Goal: Task Accomplishment & Management: Complete application form

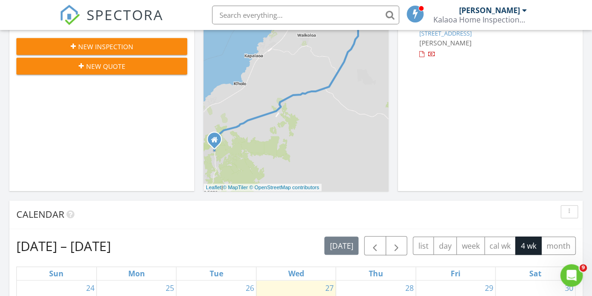
scroll to position [94, 0]
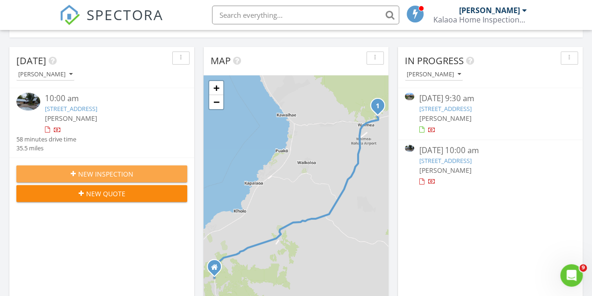
click at [96, 172] on span "New Inspection" at bounding box center [105, 174] width 55 height 10
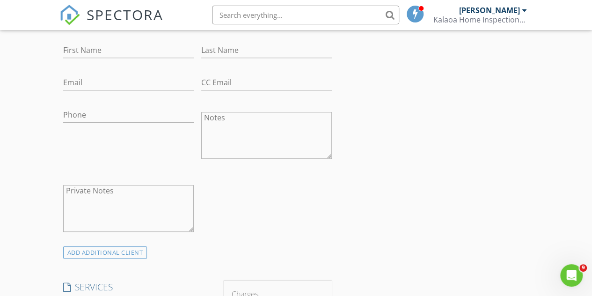
scroll to position [234, 0]
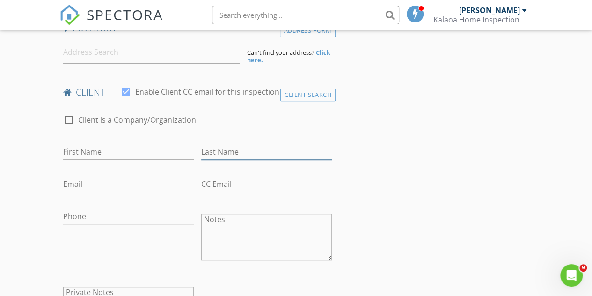
click at [290, 149] on input "Last Name" at bounding box center [266, 151] width 131 height 15
type input "McAulifee"
paste input "[EMAIL_ADDRESS][DOMAIN_NAME]"
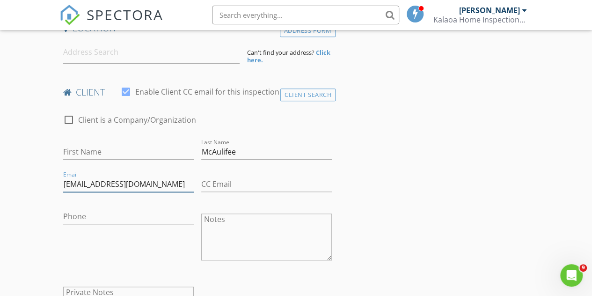
type input "ctmike1@gmail.com"
click at [112, 147] on input "First Name" at bounding box center [128, 151] width 131 height 15
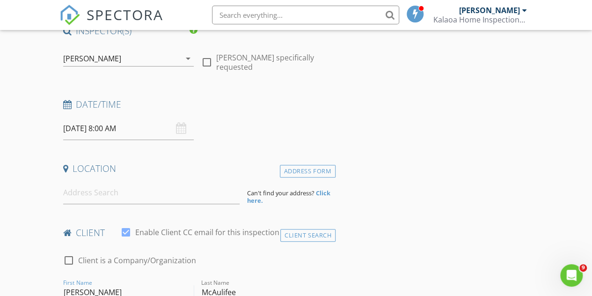
scroll to position [0, 0]
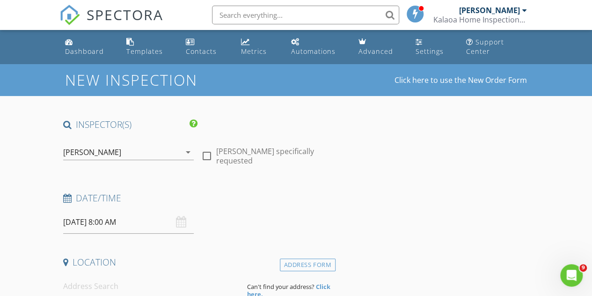
type input "Mike"
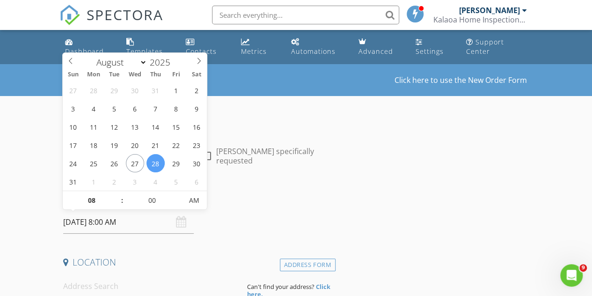
click at [123, 226] on input "08/28/2025 8:00 AM" at bounding box center [128, 222] width 131 height 23
type input "08/29/2025 8:00 AM"
type input "09"
type input "08/29/2025 9:00 AM"
click at [116, 193] on span at bounding box center [117, 195] width 7 height 9
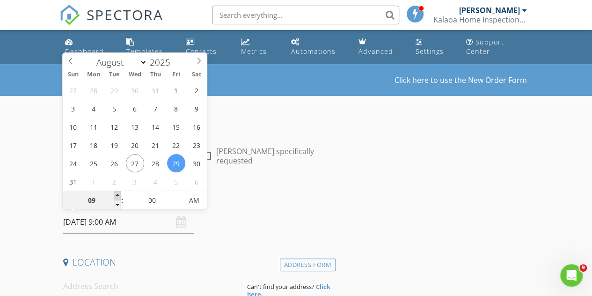
type input "10"
type input "08/29/2025 10:00 AM"
click at [116, 193] on span at bounding box center [117, 195] width 7 height 9
type input "11"
type input "08/29/2025 11:00 AM"
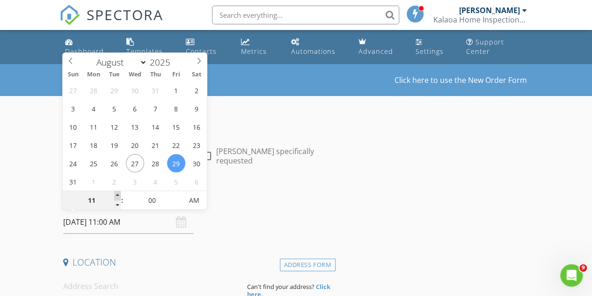
click at [116, 193] on span at bounding box center [117, 195] width 7 height 9
type input "12"
type input "08/29/2025 12:00 PM"
click at [116, 193] on span at bounding box center [117, 195] width 7 height 9
click at [247, 205] on div "Date/Time" at bounding box center [197, 201] width 276 height 19
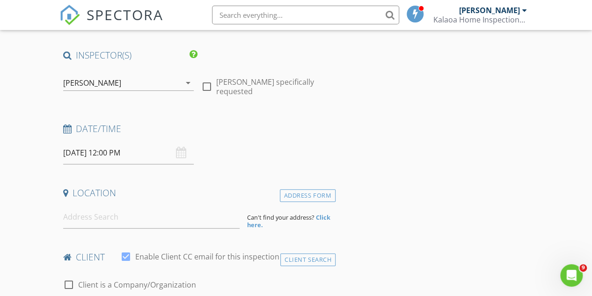
scroll to position [94, 0]
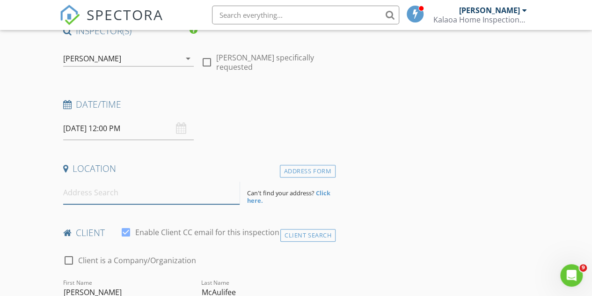
click at [127, 194] on input at bounding box center [151, 192] width 177 height 23
click at [108, 191] on input at bounding box center [151, 192] width 177 height 23
paste input "76-6253 Koko Olua Way"
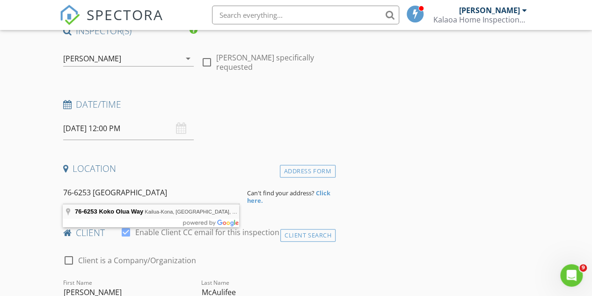
type input "76-6253 Koko Olua Way, Kailua-Kona, HI, USA"
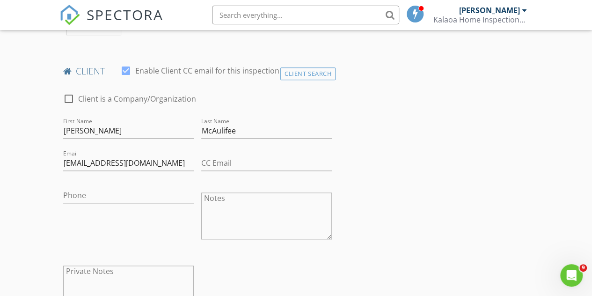
scroll to position [515, 0]
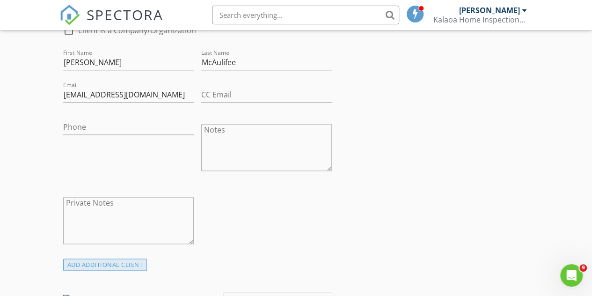
click at [110, 260] on div "ADD ADDITIONAL client" at bounding box center [105, 264] width 84 height 13
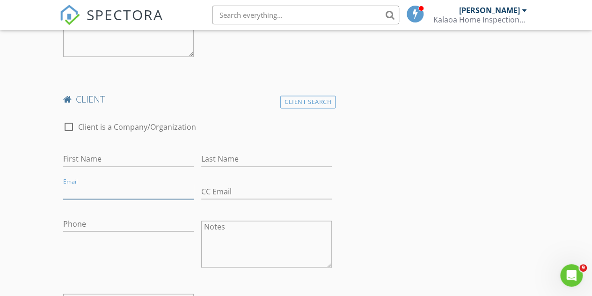
click at [94, 186] on input "Email" at bounding box center [128, 190] width 131 height 15
paste input "al030609@yahoo.com"
type input "al030609@yahoo.com"
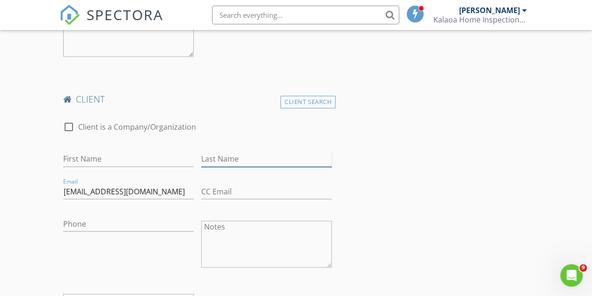
click at [243, 156] on input "Last Name" at bounding box center [266, 158] width 131 height 15
type input "Benroubie"
click at [169, 162] on input "First Name" at bounding box center [128, 158] width 131 height 15
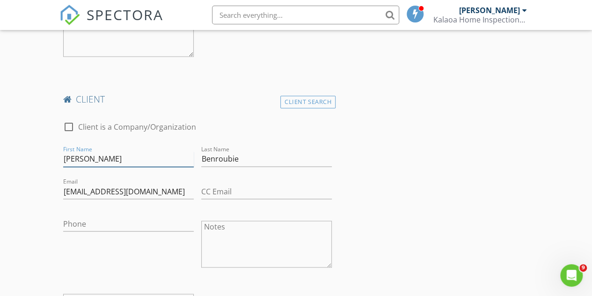
type input "Albert"
click at [277, 155] on input "Benroubie" at bounding box center [266, 158] width 131 height 15
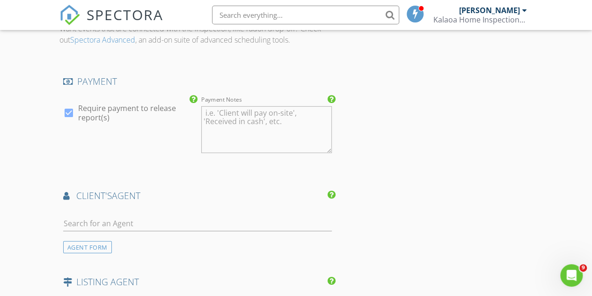
scroll to position [1310, 0]
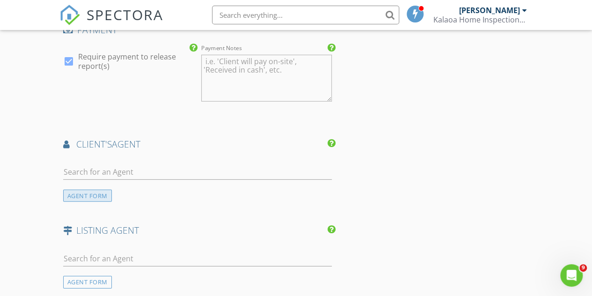
type input "Benroubi"
click at [87, 196] on div "AGENT FORM" at bounding box center [87, 195] width 49 height 13
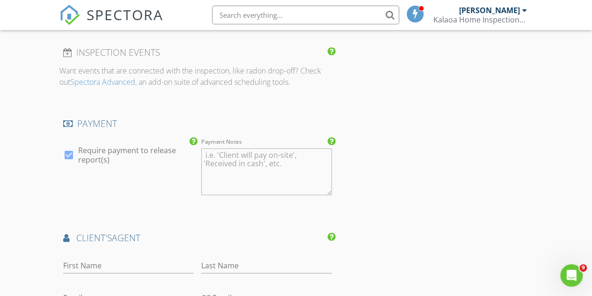
scroll to position [1263, 0]
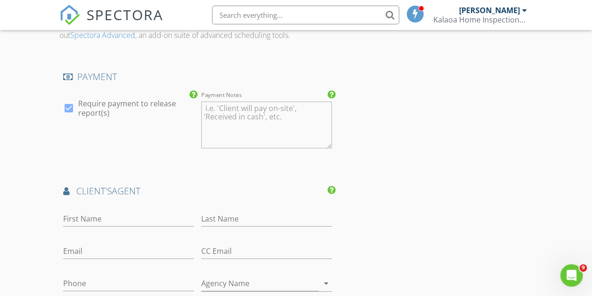
click at [125, 188] on h4 "client's AGENT" at bounding box center [197, 191] width 269 height 12
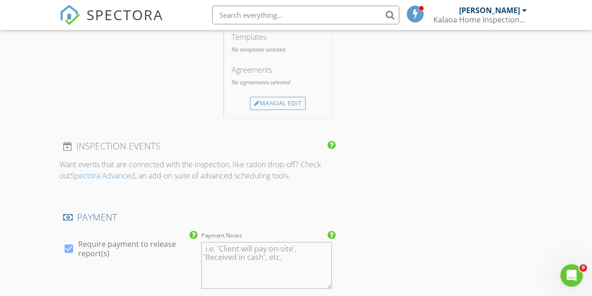
scroll to position [936, 0]
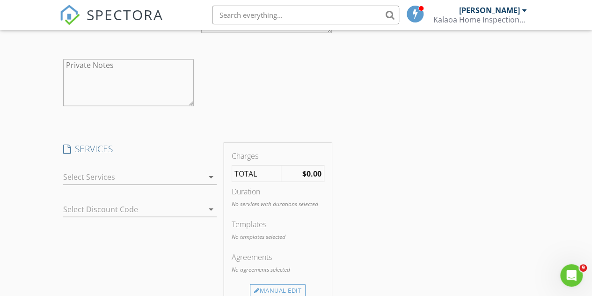
click at [128, 176] on div at bounding box center [133, 176] width 140 height 15
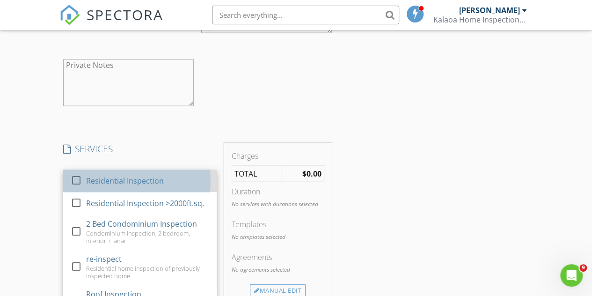
click at [122, 176] on div "Residential Inspection" at bounding box center [125, 180] width 78 height 11
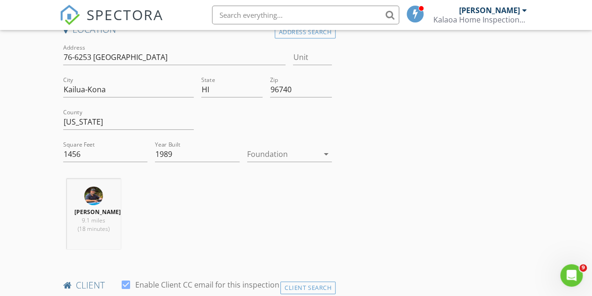
scroll to position [187, 0]
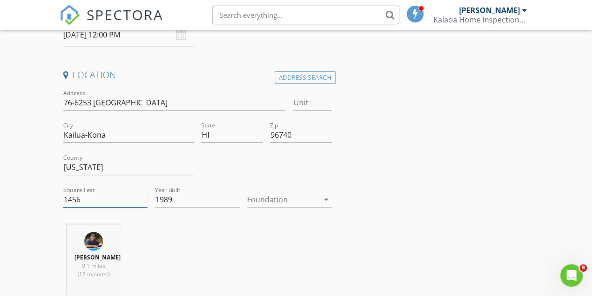
drag, startPoint x: 70, startPoint y: 196, endPoint x: 157, endPoint y: 198, distance: 87.5
click at [70, 196] on input "1456" at bounding box center [105, 199] width 85 height 15
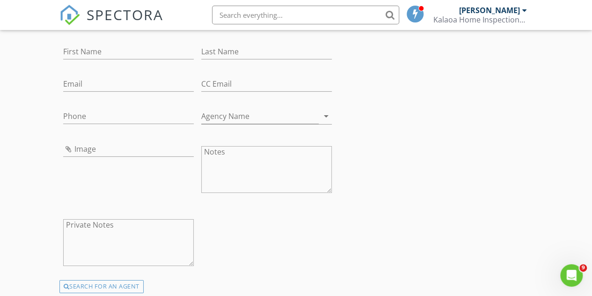
scroll to position [1544, 0]
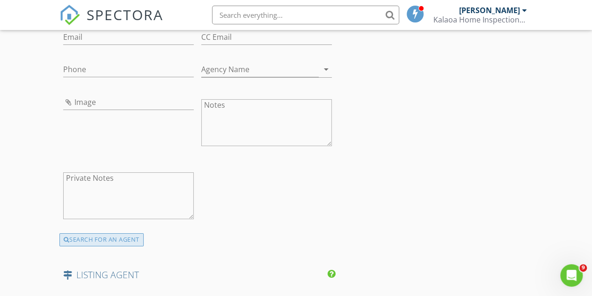
type input "1956"
click at [122, 238] on div "SEARCH FOR AN AGENT" at bounding box center [101, 239] width 84 height 13
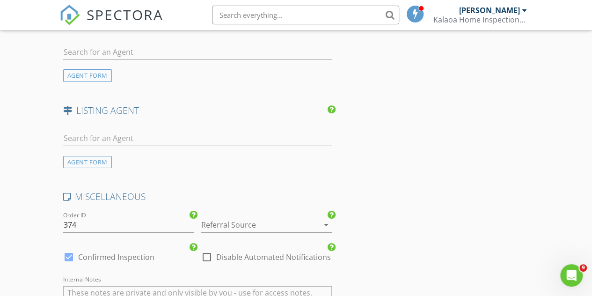
scroll to position [1489, 0]
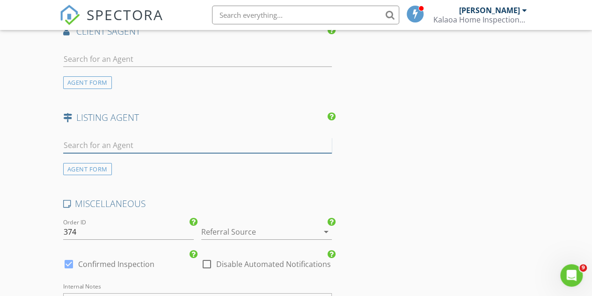
click at [179, 138] on input "text" at bounding box center [197, 145] width 269 height 15
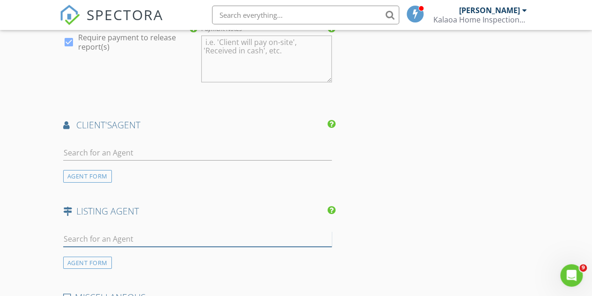
scroll to position [1349, 0]
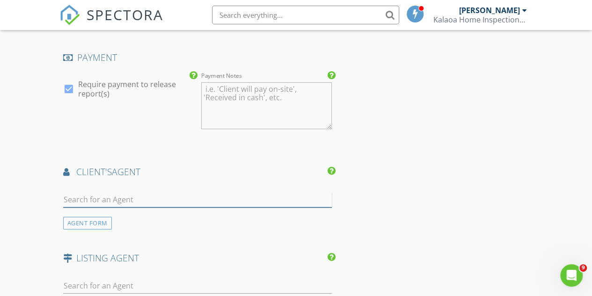
click at [152, 193] on input "text" at bounding box center [197, 199] width 269 height 15
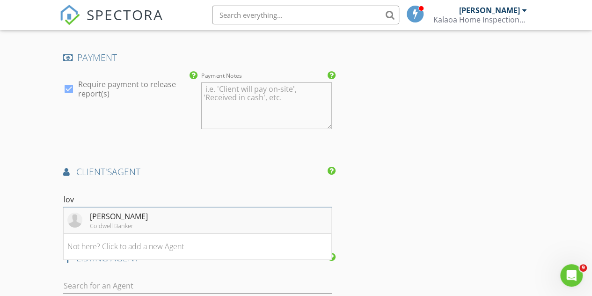
type input "lov"
click at [99, 215] on div "Lovette Llantos" at bounding box center [119, 216] width 58 height 11
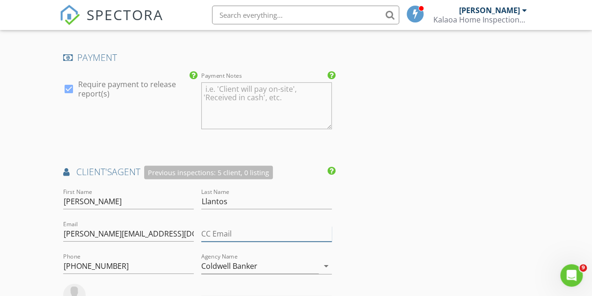
click at [247, 230] on input "CC Email" at bounding box center [266, 233] width 131 height 15
paste input "jackie.orsa@islandproperties.com"
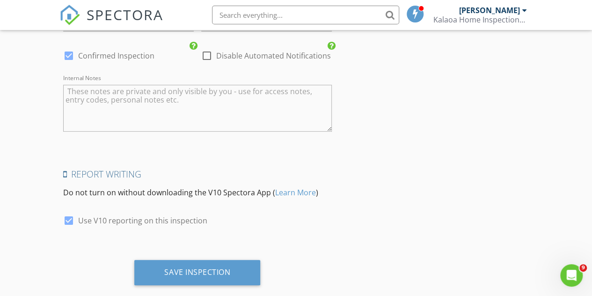
scroll to position [1925, 0]
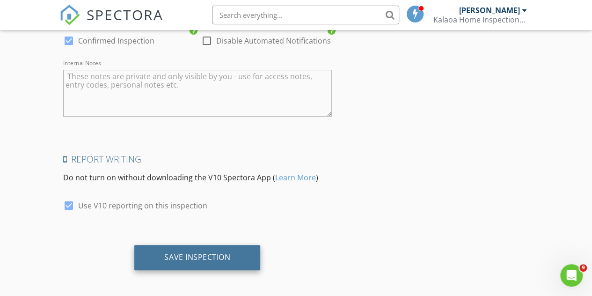
type input "jackie.orsa@islandproperties.com"
click at [193, 256] on div "Save Inspection" at bounding box center [197, 256] width 66 height 9
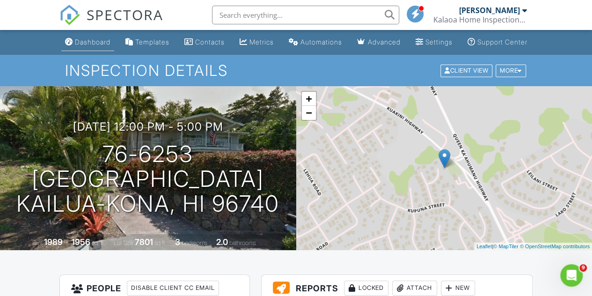
click at [77, 41] on link "Dashboard" at bounding box center [87, 42] width 53 height 17
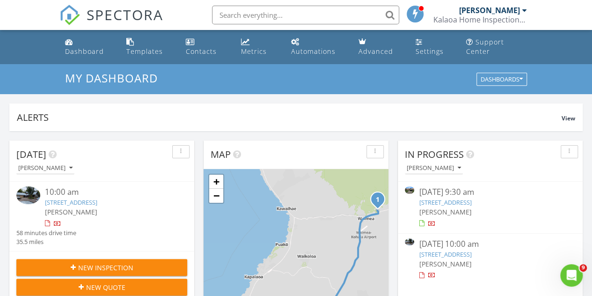
click at [471, 257] on link "64-5300 Puukapu St, Waimea, HI 96743" at bounding box center [445, 254] width 52 height 8
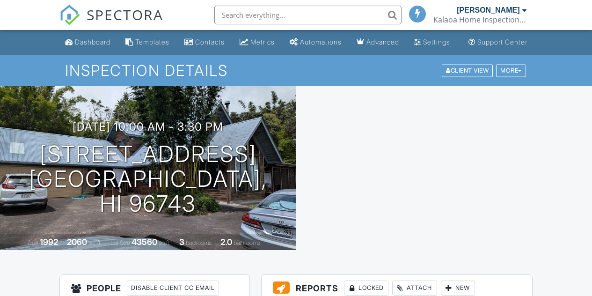
scroll to position [468, 0]
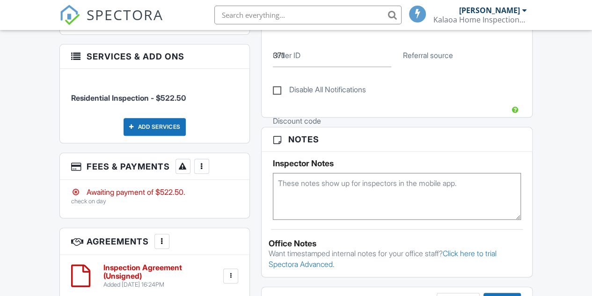
click at [202, 171] on div at bounding box center [201, 165] width 9 height 9
click at [201, 171] on div at bounding box center [201, 165] width 9 height 9
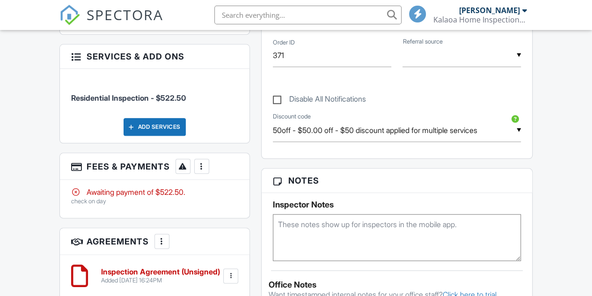
click at [201, 171] on div at bounding box center [201, 165] width 9 height 9
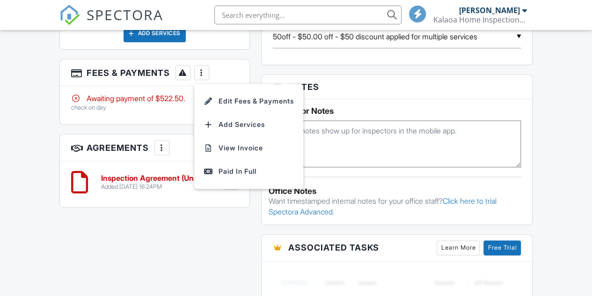
scroll to position [0, 0]
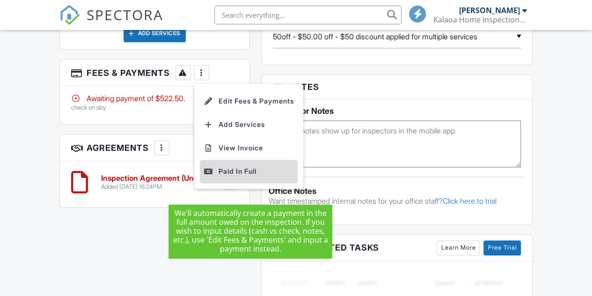
click at [230, 177] on div "Paid In Full" at bounding box center [248, 171] width 90 height 11
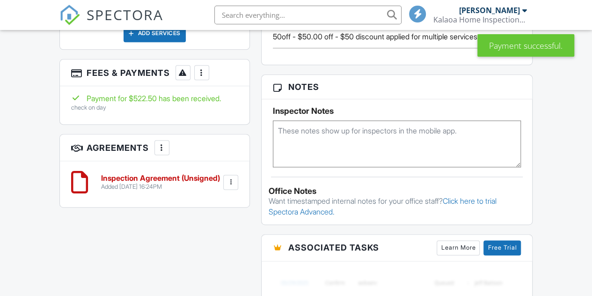
click at [232, 187] on div at bounding box center [230, 181] width 9 height 9
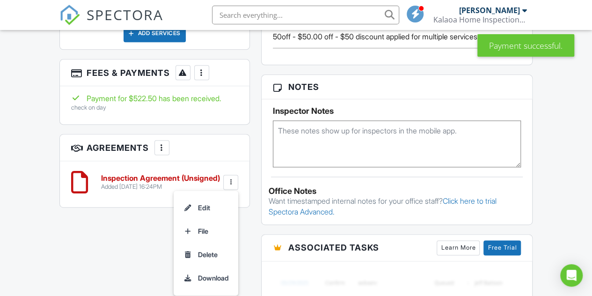
click at [161, 152] on div at bounding box center [161, 147] width 9 height 9
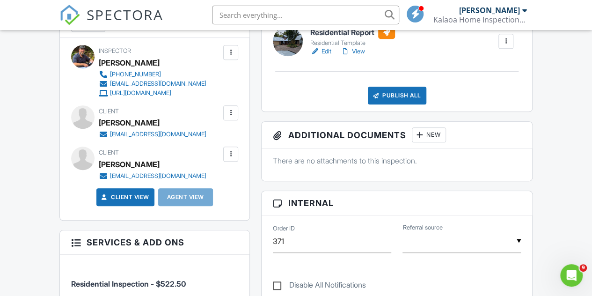
scroll to position [281, 0]
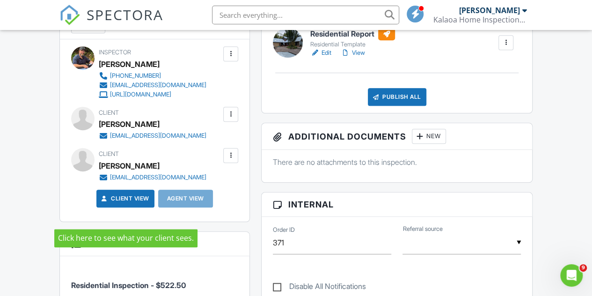
click at [146, 203] on link "Client View" at bounding box center [125, 198] width 50 height 9
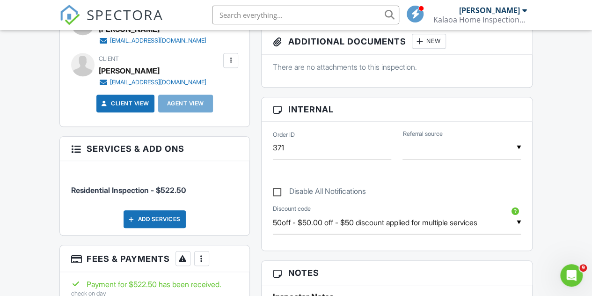
scroll to position [234, 0]
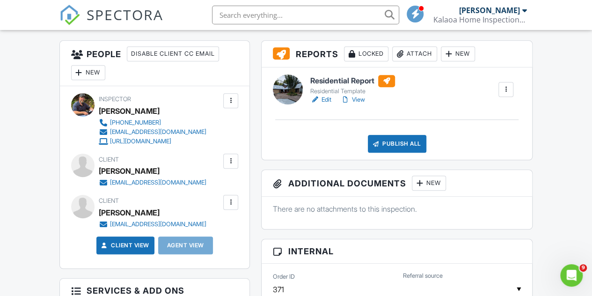
click at [338, 87] on h6 "Residential Report" at bounding box center [352, 81] width 85 height 12
